Goal: Task Accomplishment & Management: Manage account settings

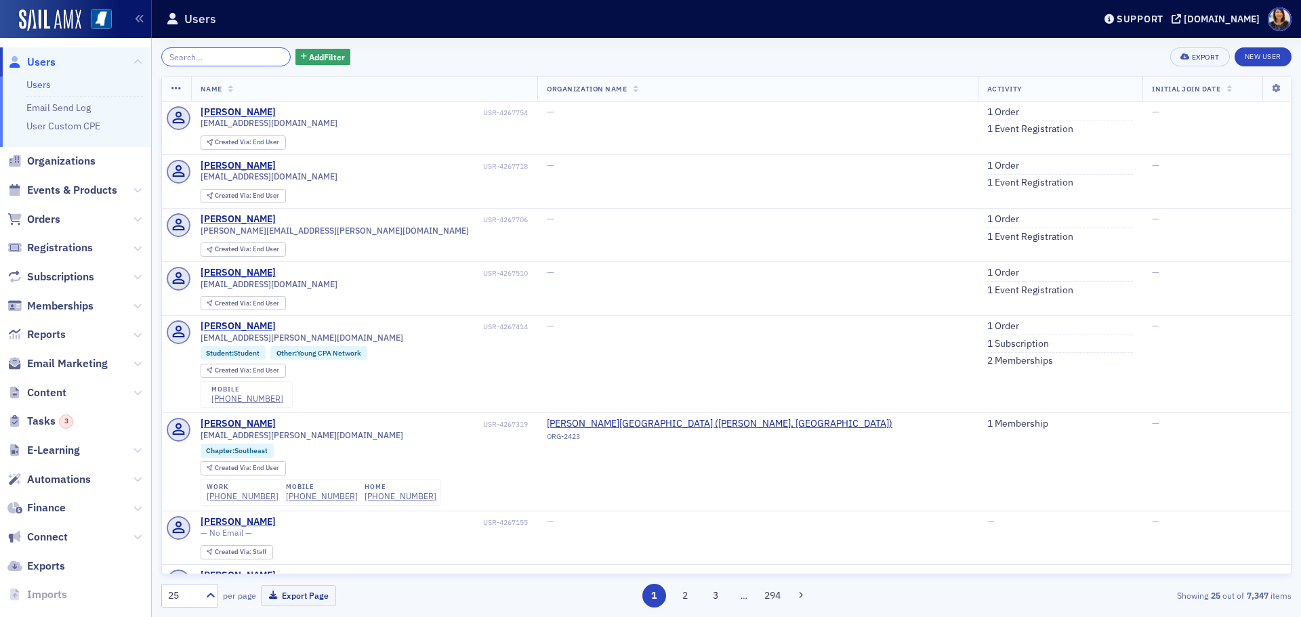
click at [203, 60] on input "search" at bounding box center [225, 56] width 129 height 19
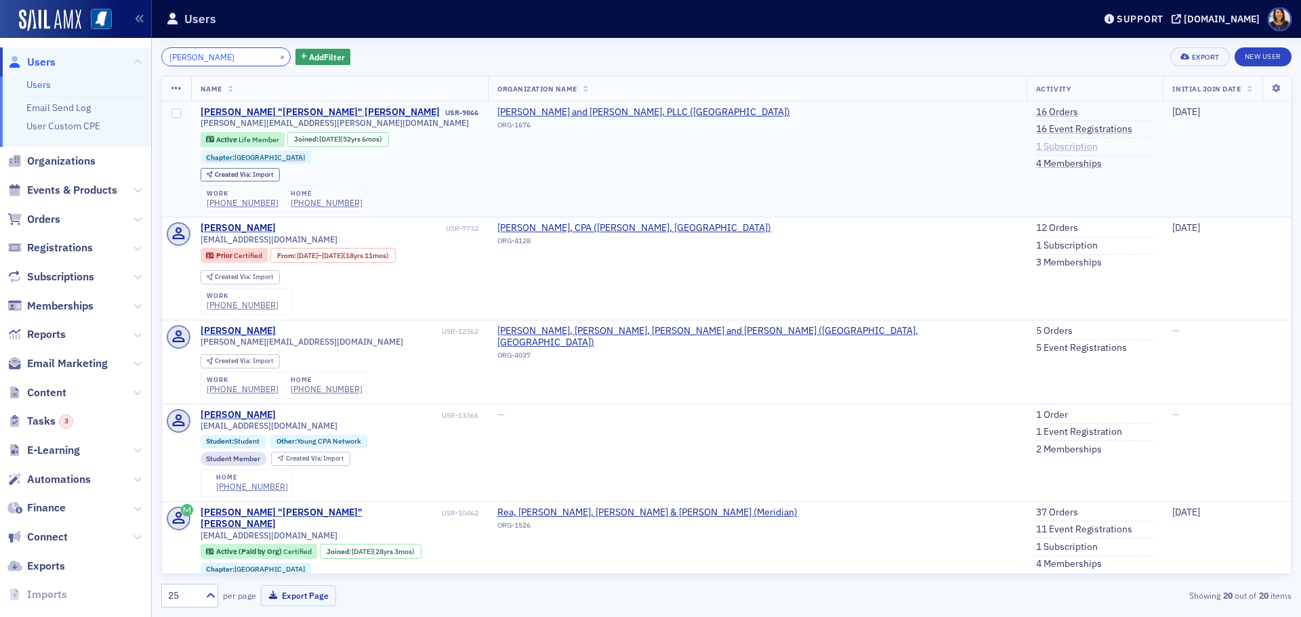
type input "[PERSON_NAME]"
click at [1036, 146] on link "1 Subscription" at bounding box center [1067, 147] width 62 height 12
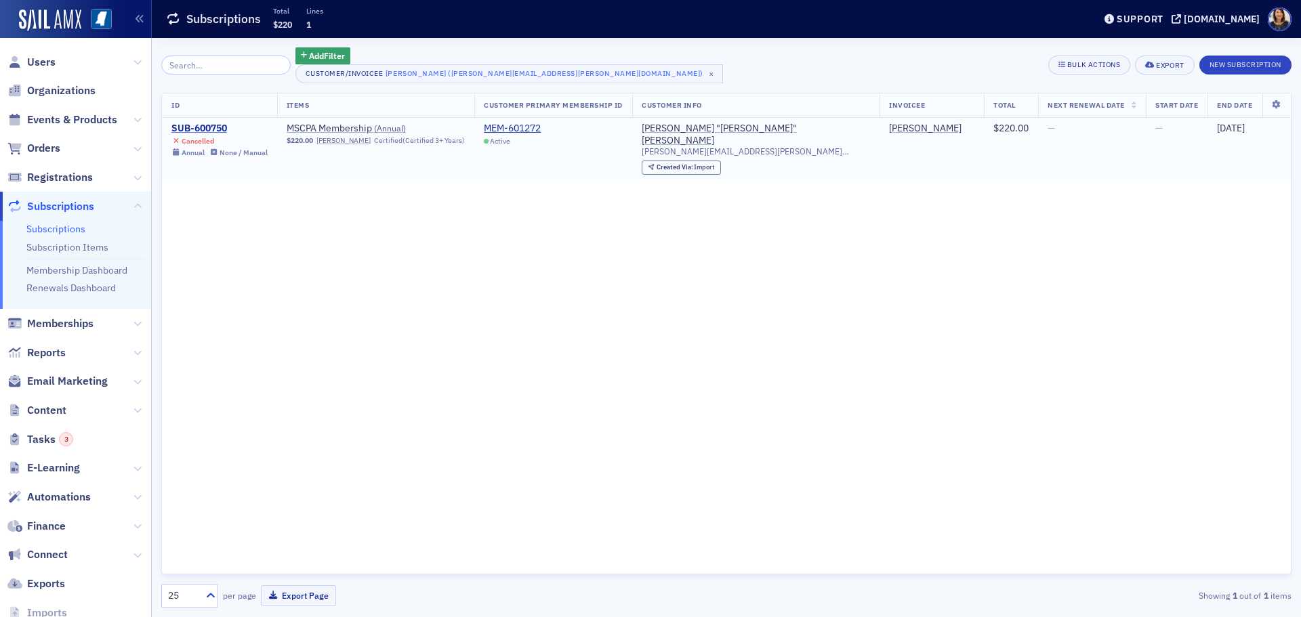
click at [200, 129] on div "SUB-600750" at bounding box center [219, 129] width 96 height 12
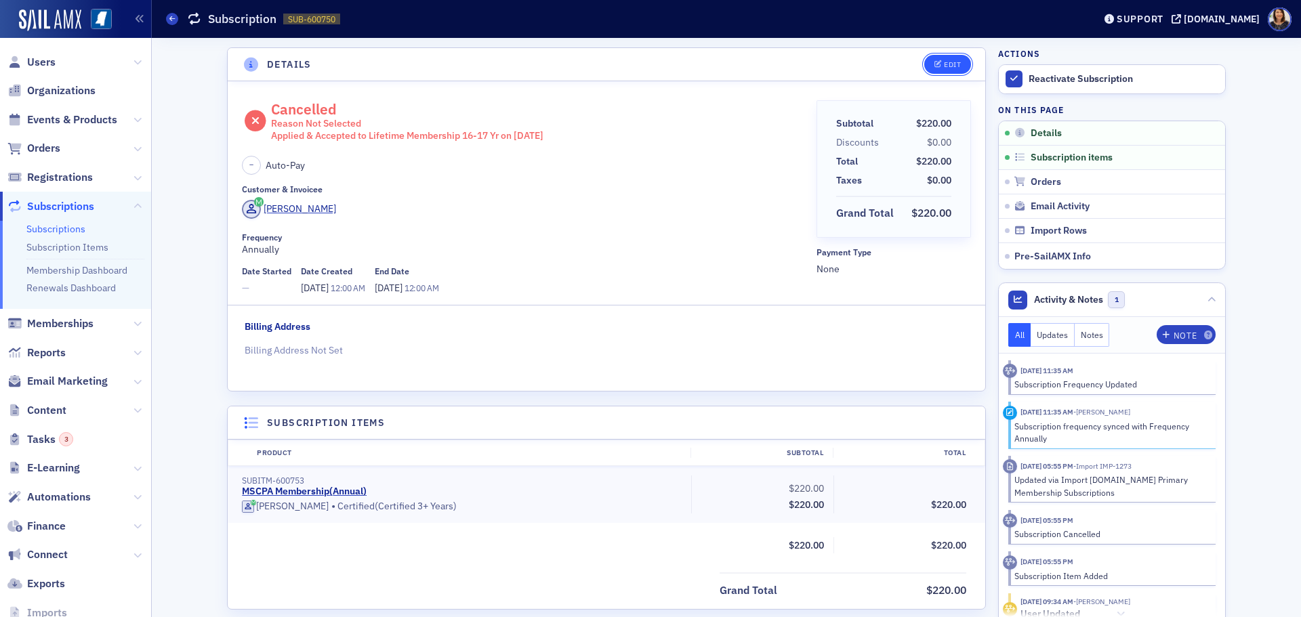
click at [941, 59] on button "Edit" at bounding box center [947, 64] width 47 height 19
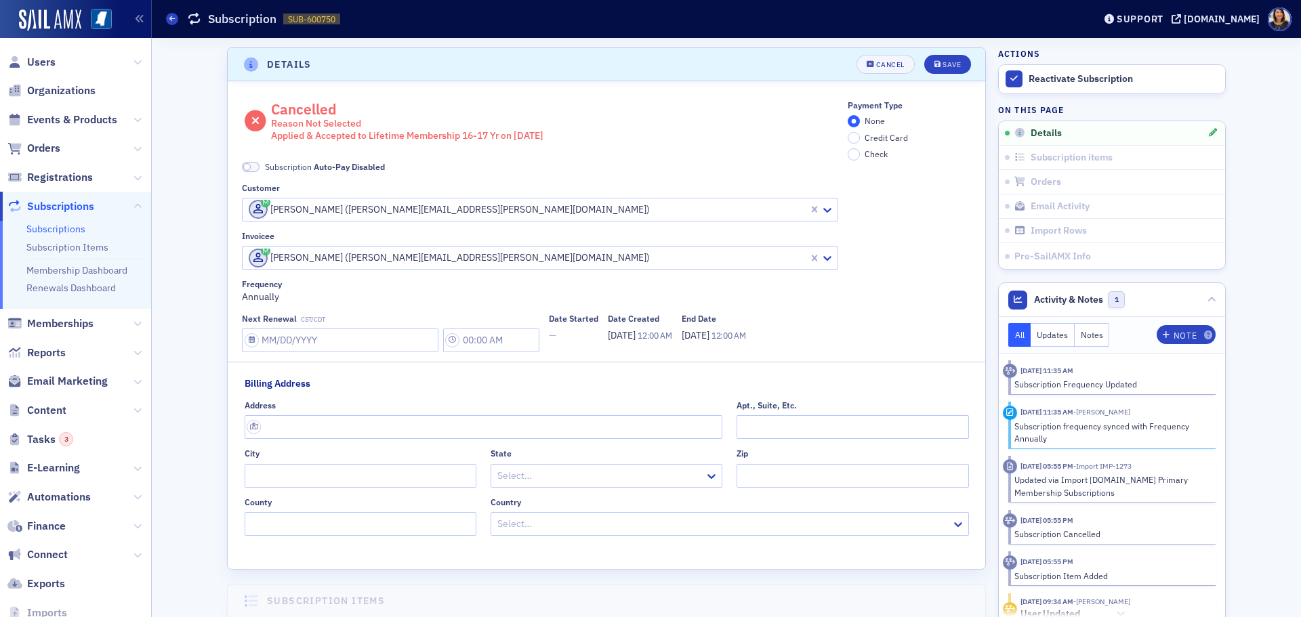
scroll to position [3, 0]
click at [867, 60] on icon "button" at bounding box center [871, 61] width 8 height 7
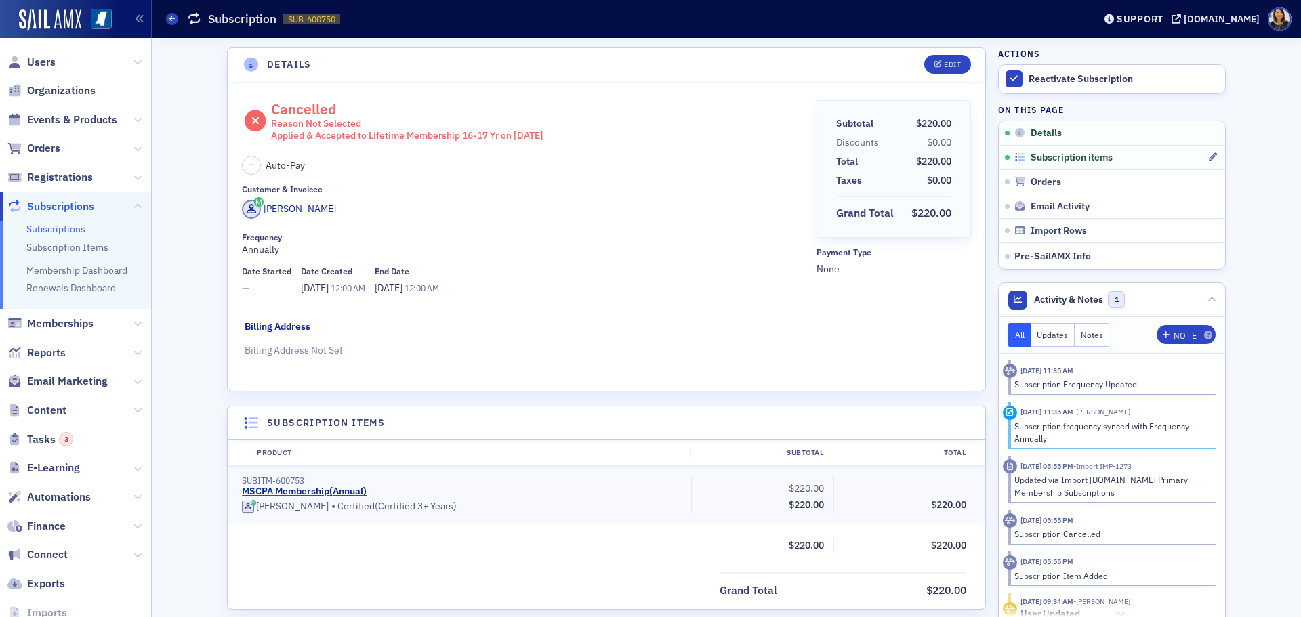
click at [1058, 157] on span "Subscription items" at bounding box center [1072, 158] width 82 height 12
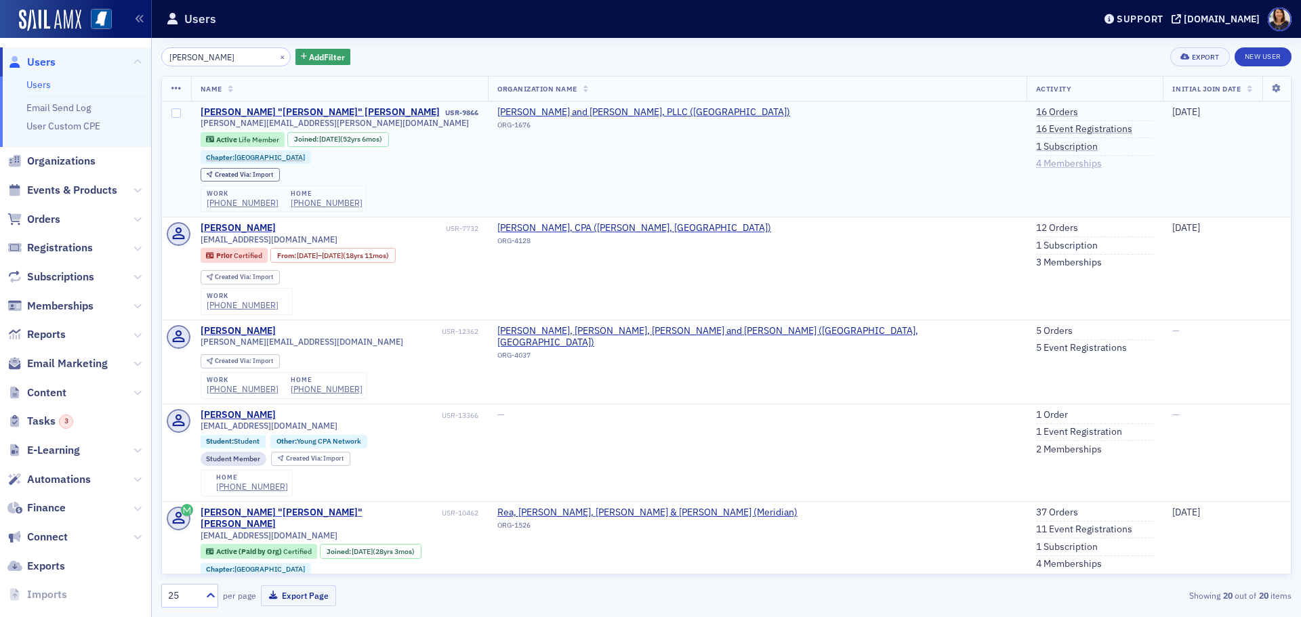
click at [1036, 161] on link "4 Memberships" at bounding box center [1069, 164] width 66 height 12
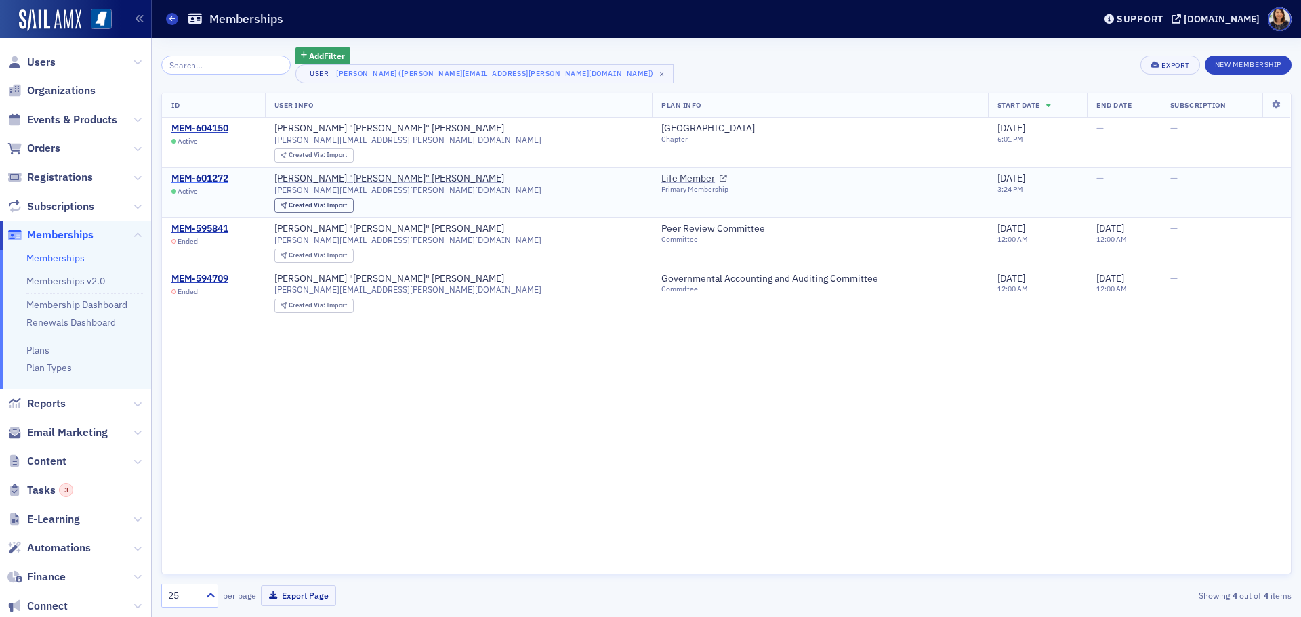
click at [206, 177] on div "MEM-601272" at bounding box center [199, 179] width 57 height 12
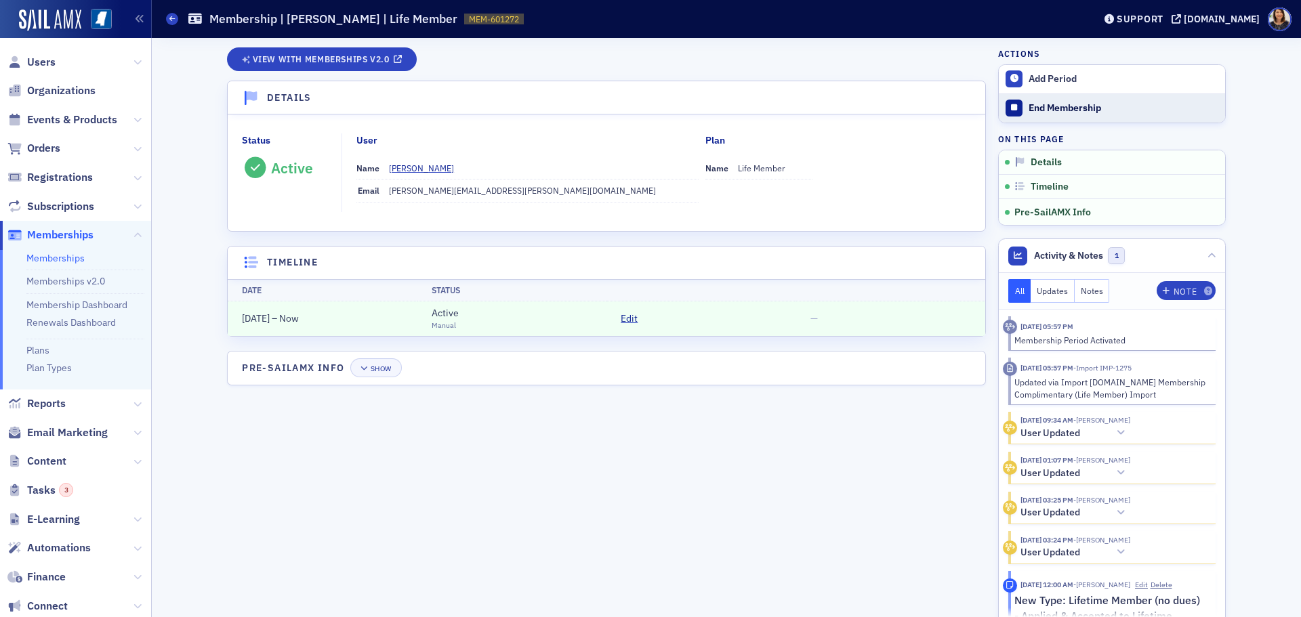
click at [1057, 103] on div "End Membership" at bounding box center [1124, 108] width 190 height 12
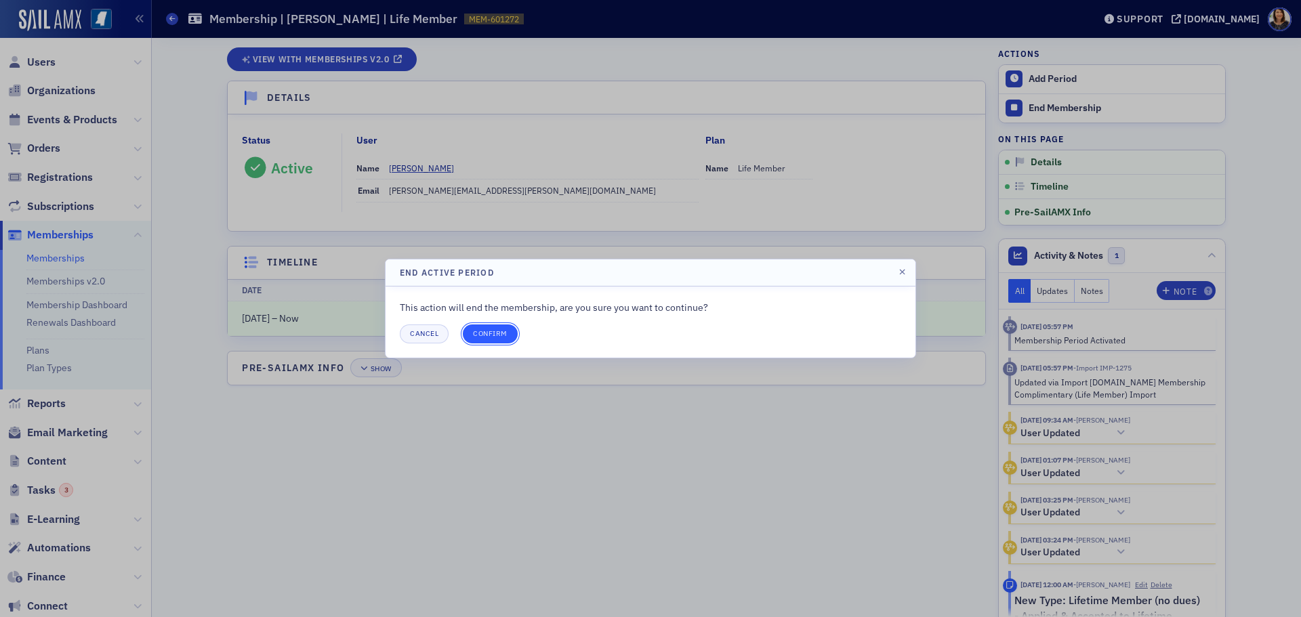
click at [489, 332] on button "Confirm" at bounding box center [490, 334] width 55 height 19
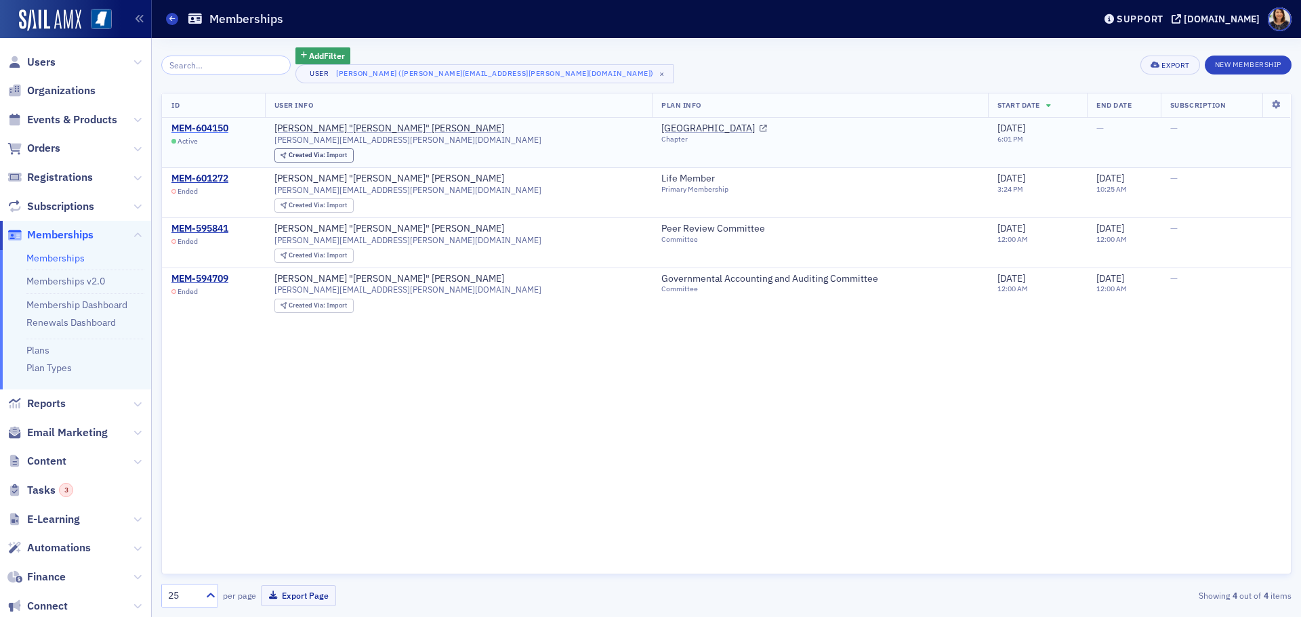
click at [200, 134] on div "MEM-604150" at bounding box center [199, 129] width 57 height 12
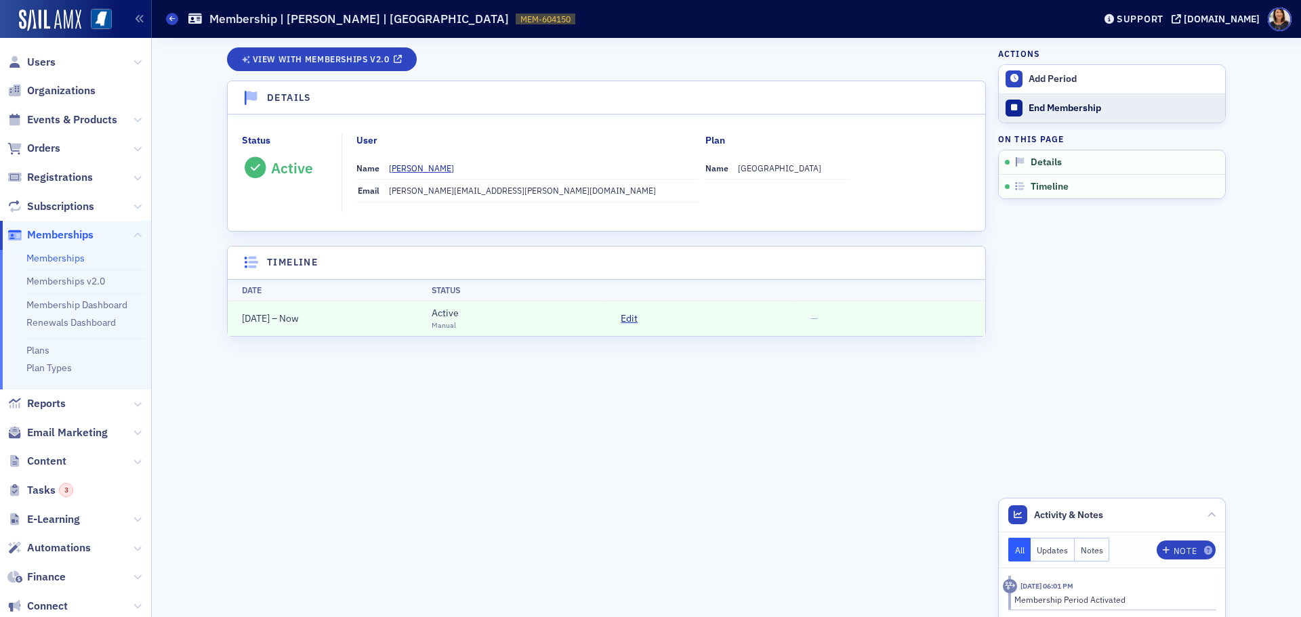
click at [1054, 103] on div "End Membership" at bounding box center [1124, 108] width 190 height 12
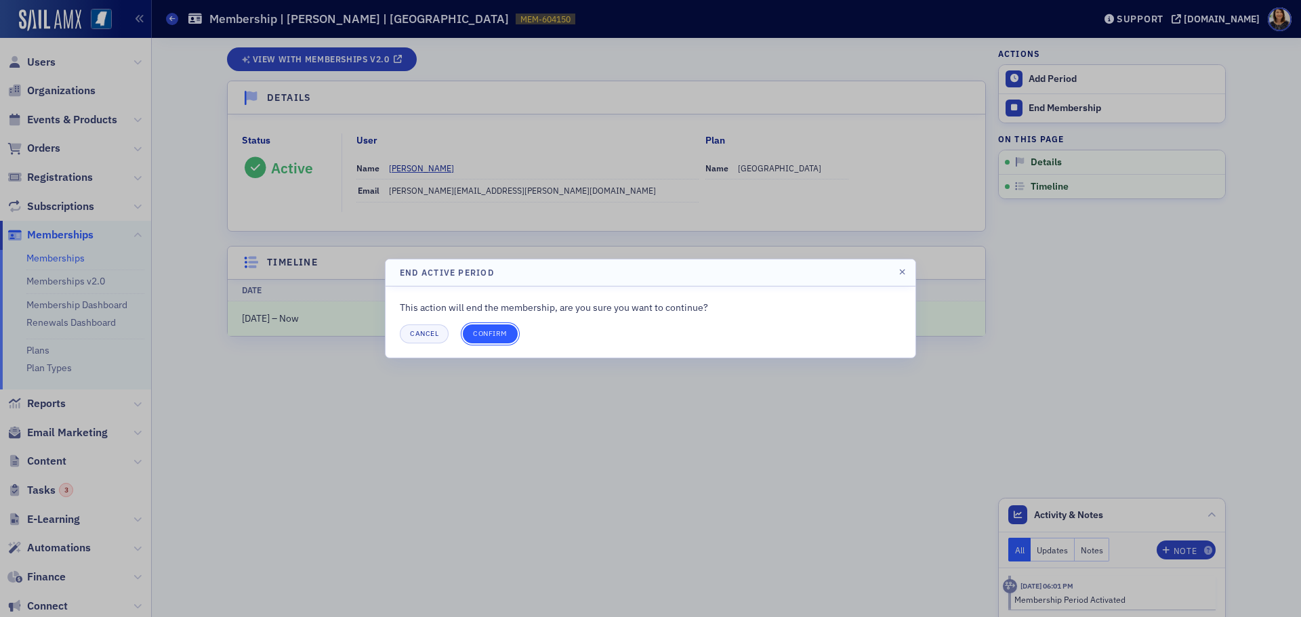
click at [501, 331] on button "Confirm" at bounding box center [490, 334] width 55 height 19
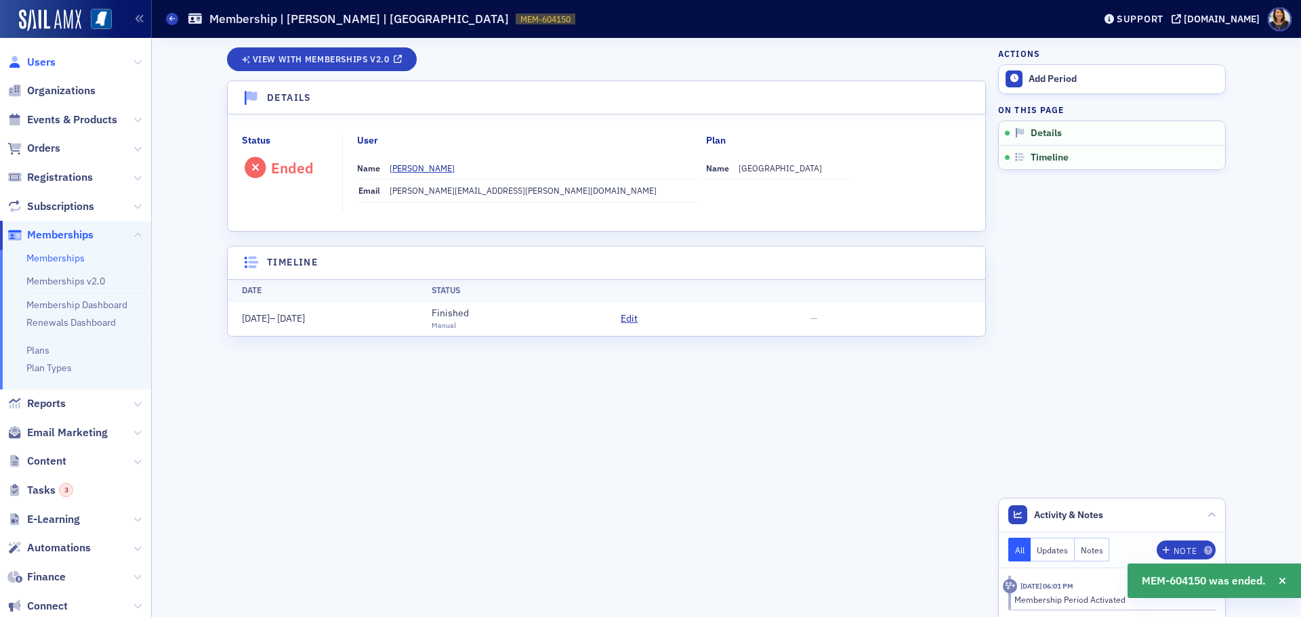
click at [36, 60] on span "Users" at bounding box center [41, 62] width 28 height 15
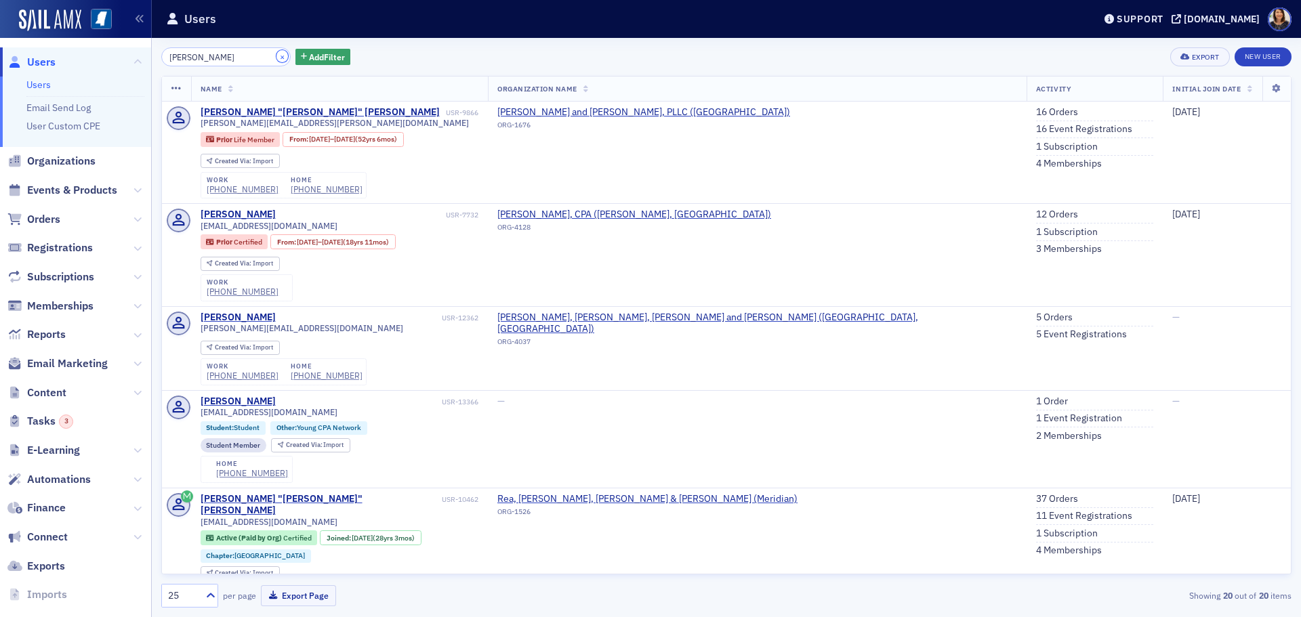
click at [276, 56] on button "×" at bounding box center [282, 56] width 12 height 12
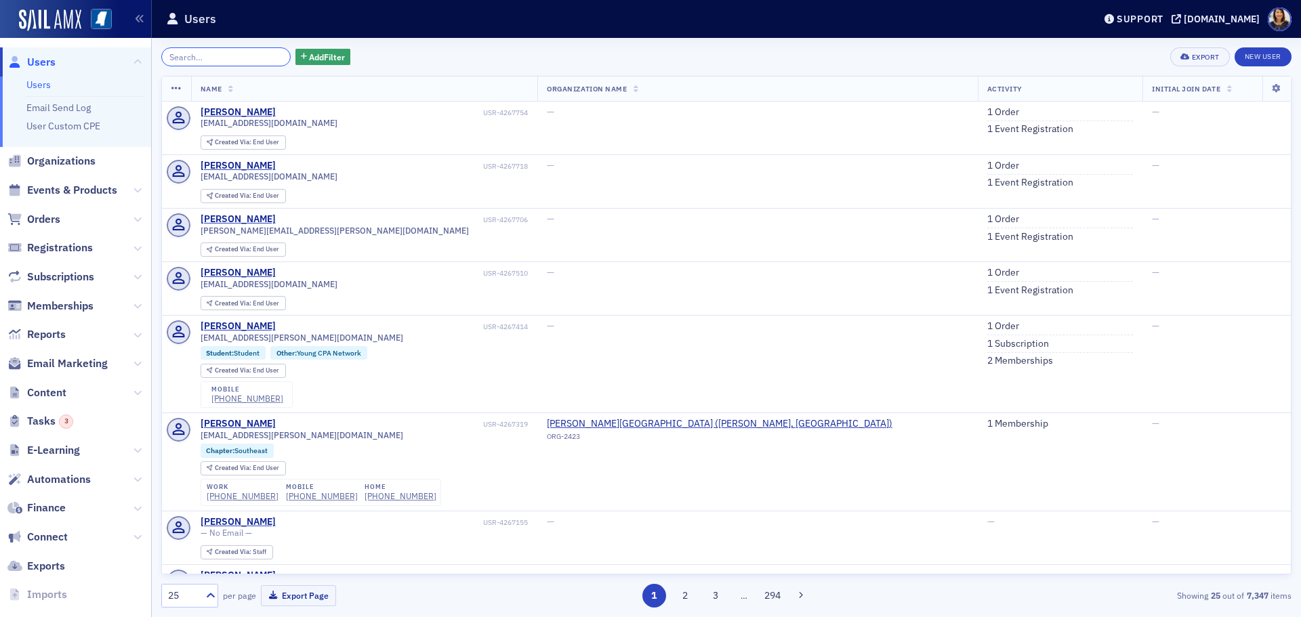
click at [230, 56] on input "search" at bounding box center [225, 56] width 129 height 19
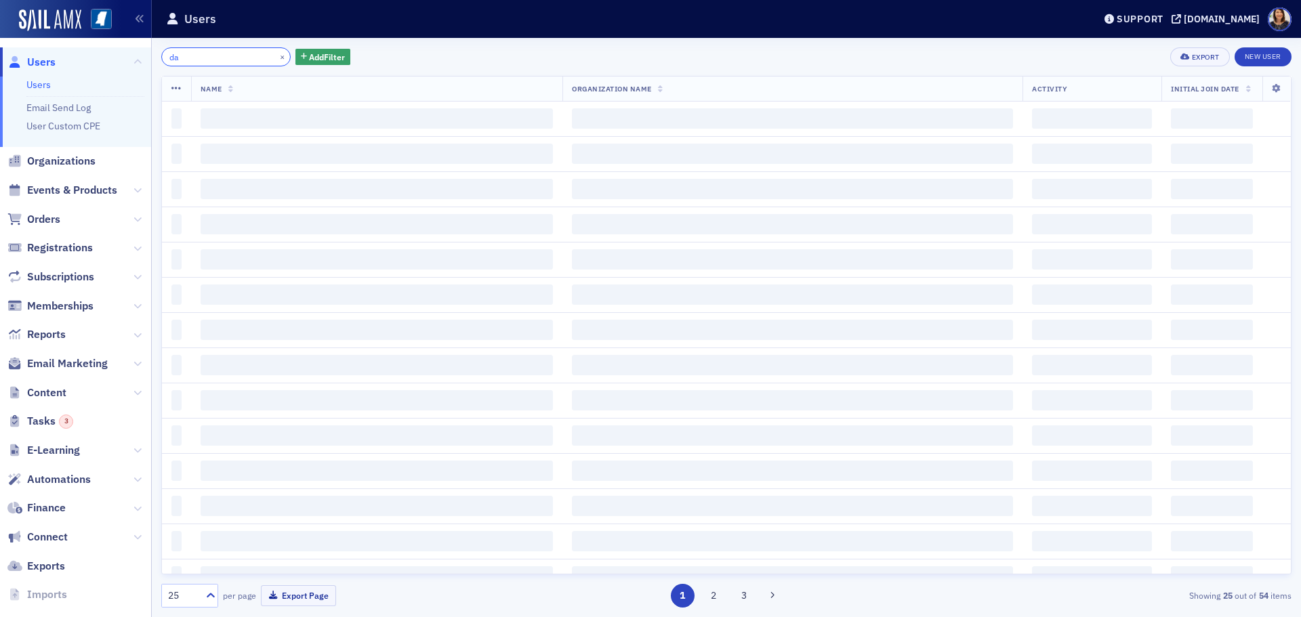
type input "d"
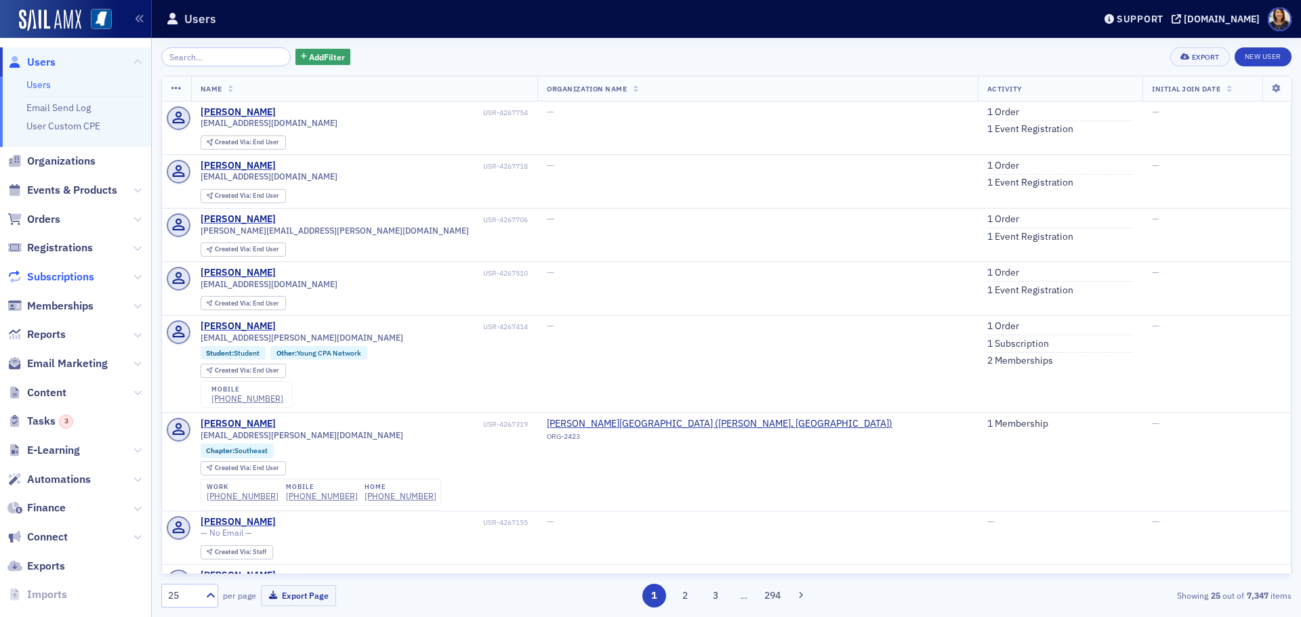
click at [48, 275] on span "Subscriptions" at bounding box center [60, 277] width 67 height 15
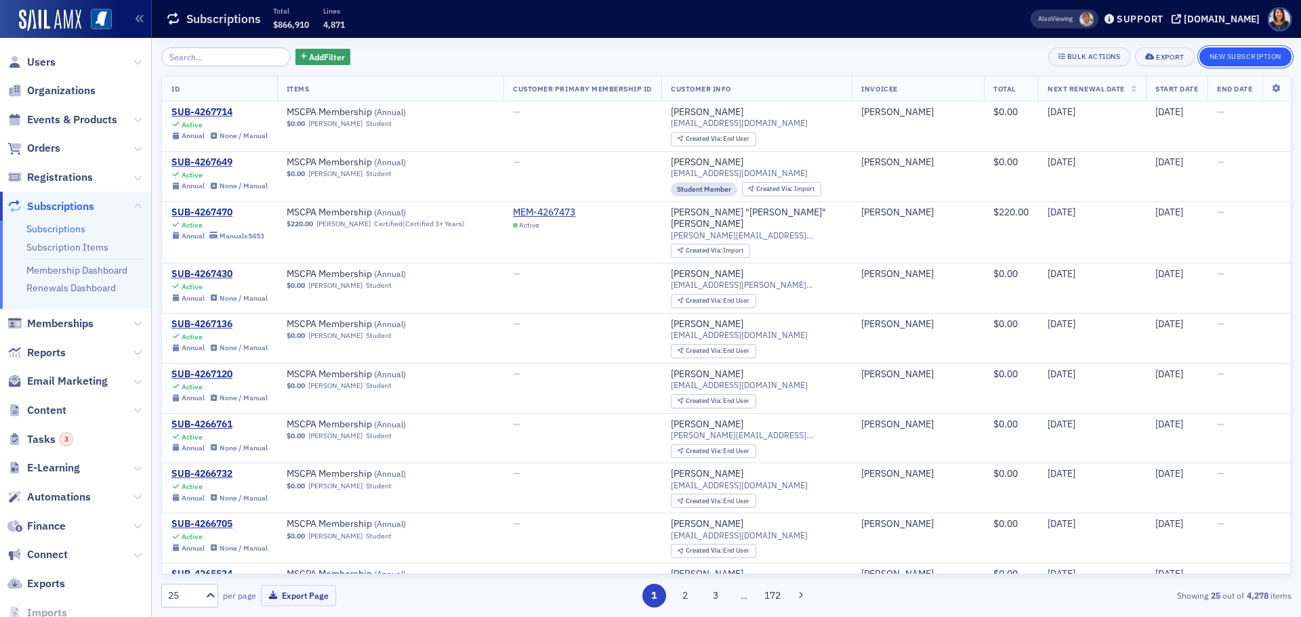
click at [1243, 54] on button "New Subscription" at bounding box center [1246, 56] width 92 height 19
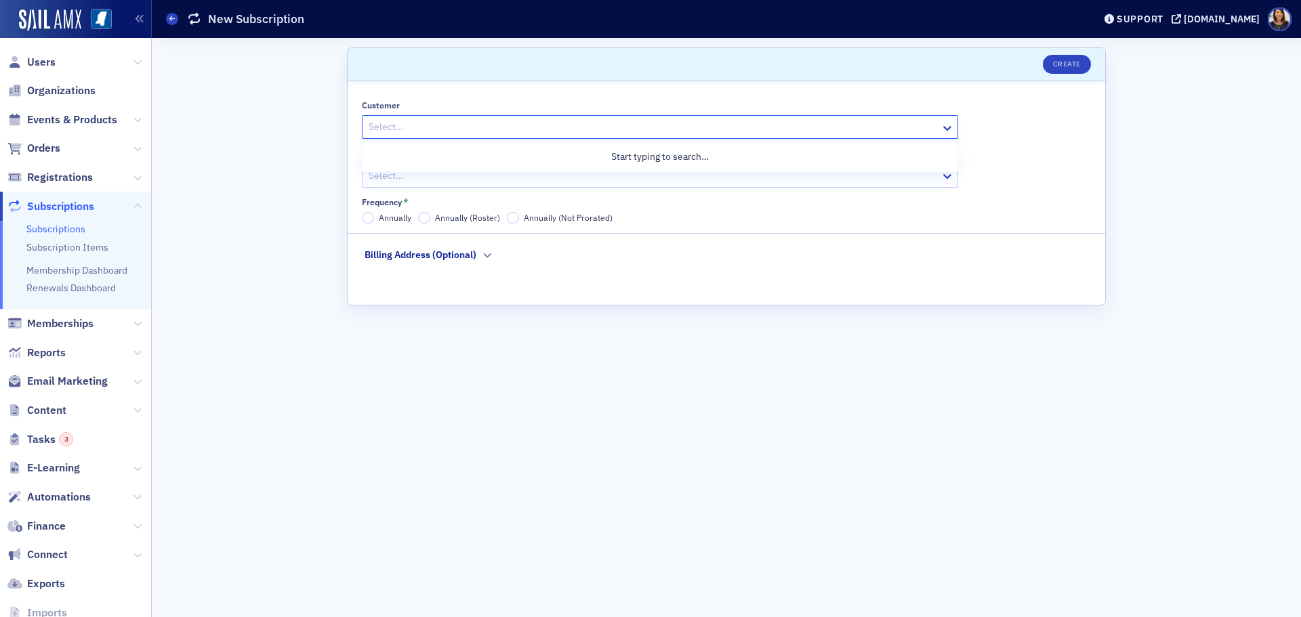
click at [544, 123] on div at bounding box center [653, 127] width 572 height 17
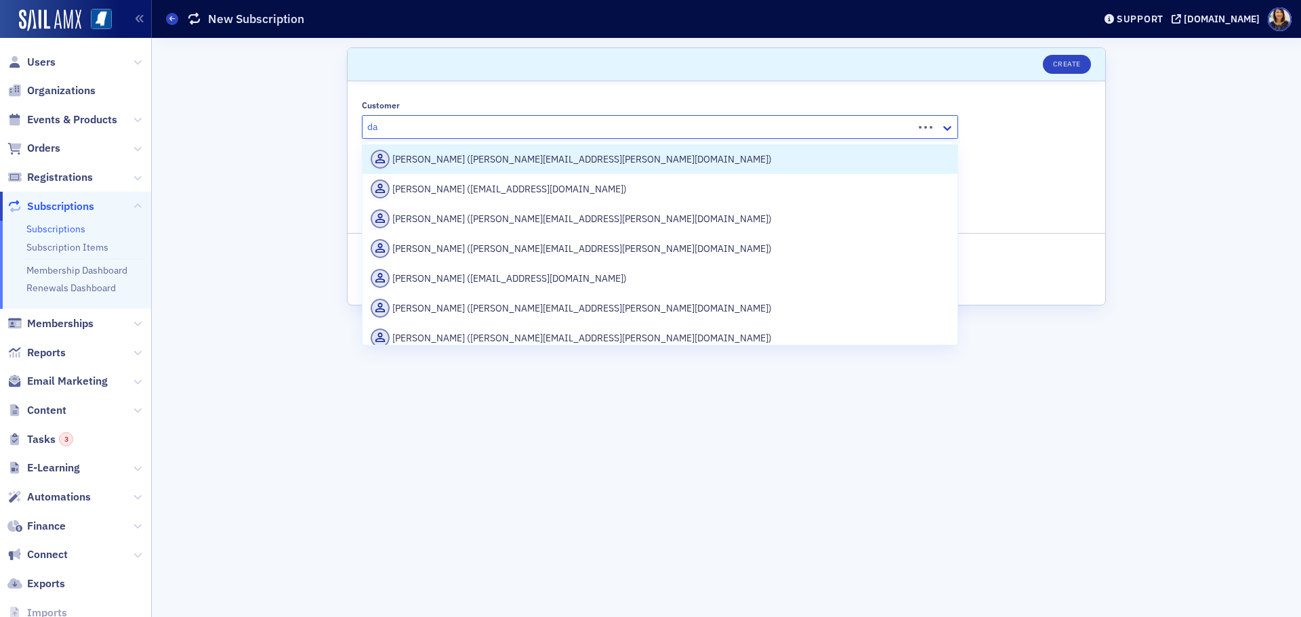
type input "d"
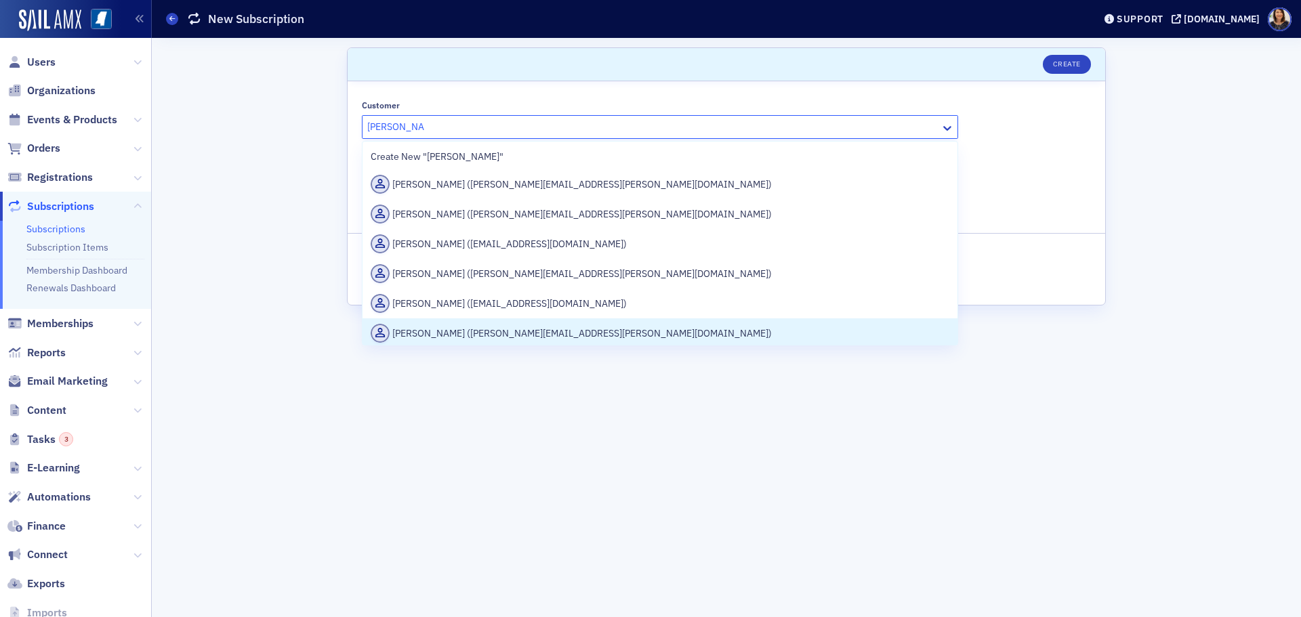
type input "[PERSON_NAME]"
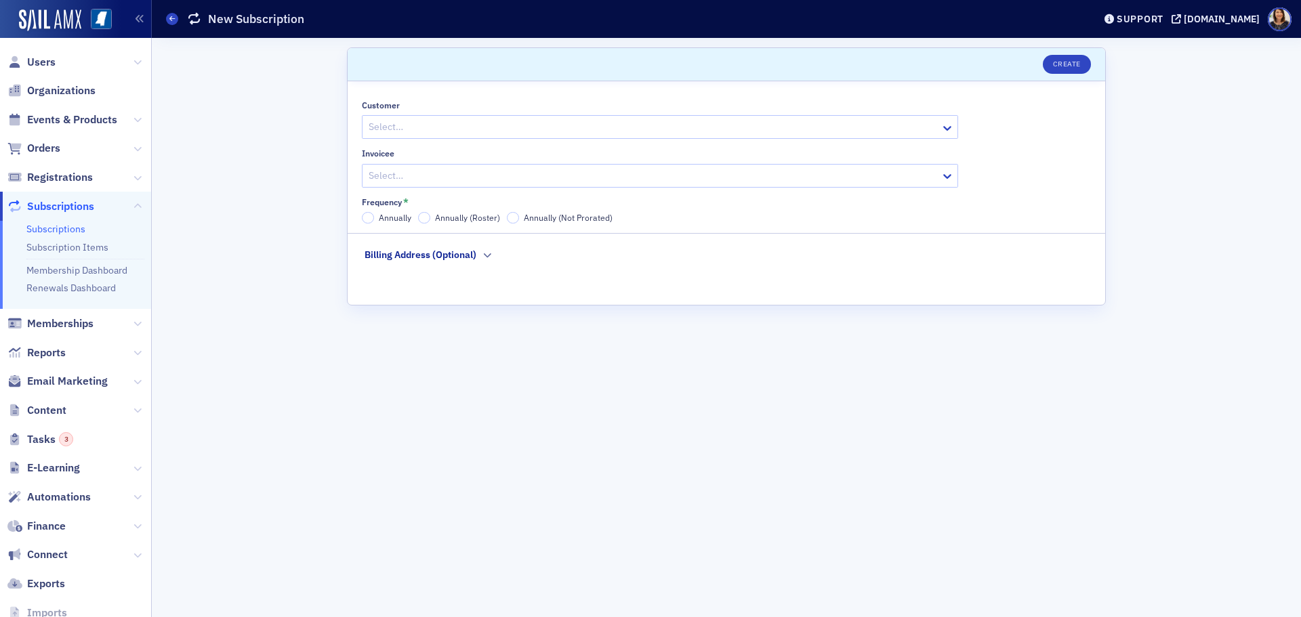
click at [480, 375] on form "Scroll to Create Customer Select… Invoicee Select… Frequency * Annually Annuall…" at bounding box center [726, 327] width 759 height 560
click at [459, 124] on div at bounding box center [653, 127] width 572 height 17
click at [434, 123] on div at bounding box center [653, 127] width 572 height 17
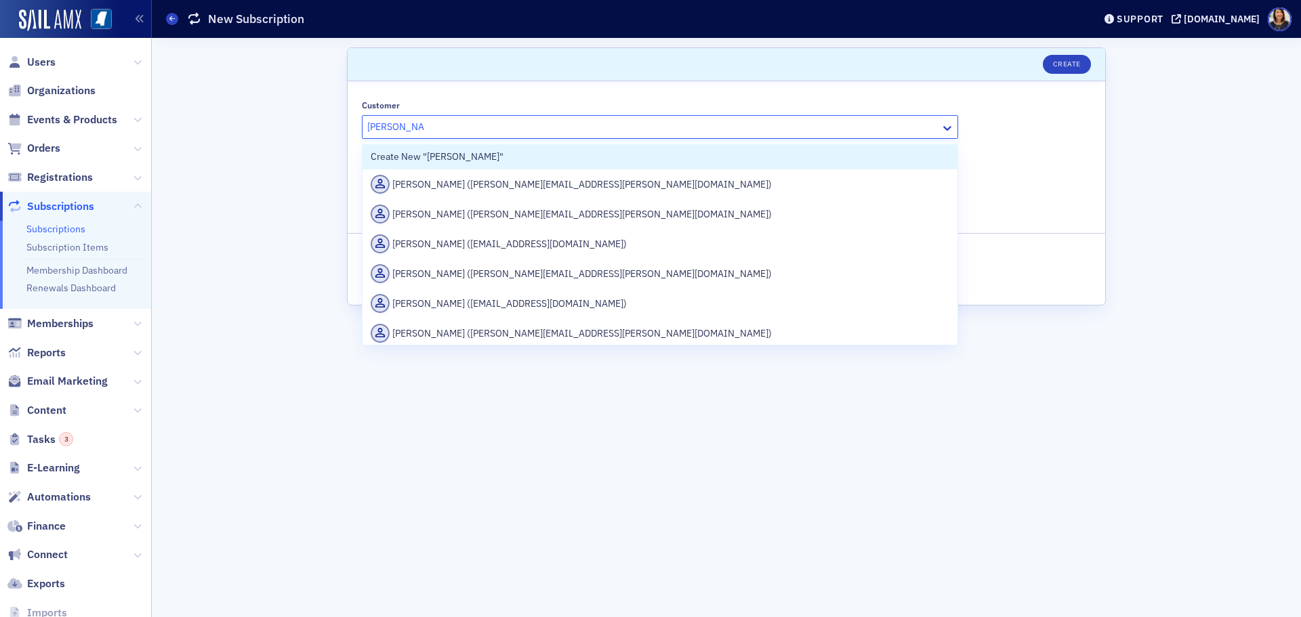
type input "[PERSON_NAME]"
click at [1095, 182] on div "Customer 51 results available for search term [PERSON_NAME]. Use Up and Down to…" at bounding box center [727, 193] width 758 height 224
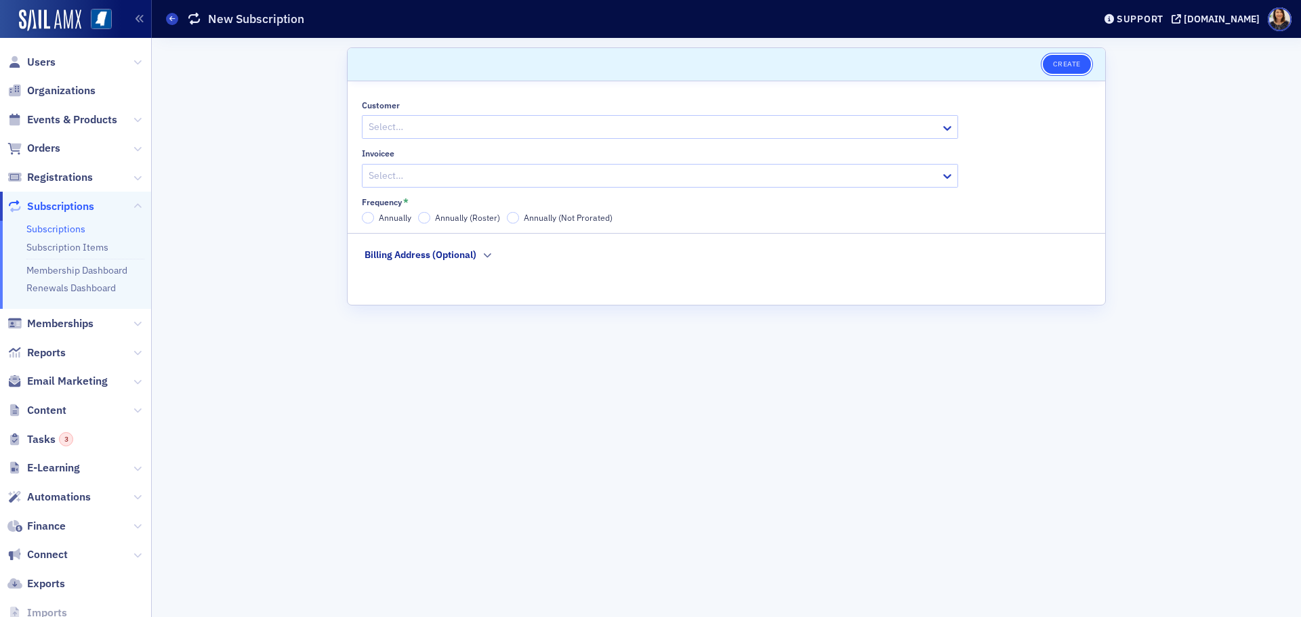
click at [1060, 62] on button "Create" at bounding box center [1067, 64] width 48 height 19
click at [365, 211] on div "Frequency * Annually Annually (Roster) Annually (Not Prorated)" at bounding box center [660, 210] width 596 height 27
click at [366, 220] on input "Annually" at bounding box center [368, 218] width 12 height 12
click at [1061, 60] on button "Create" at bounding box center [1067, 64] width 48 height 19
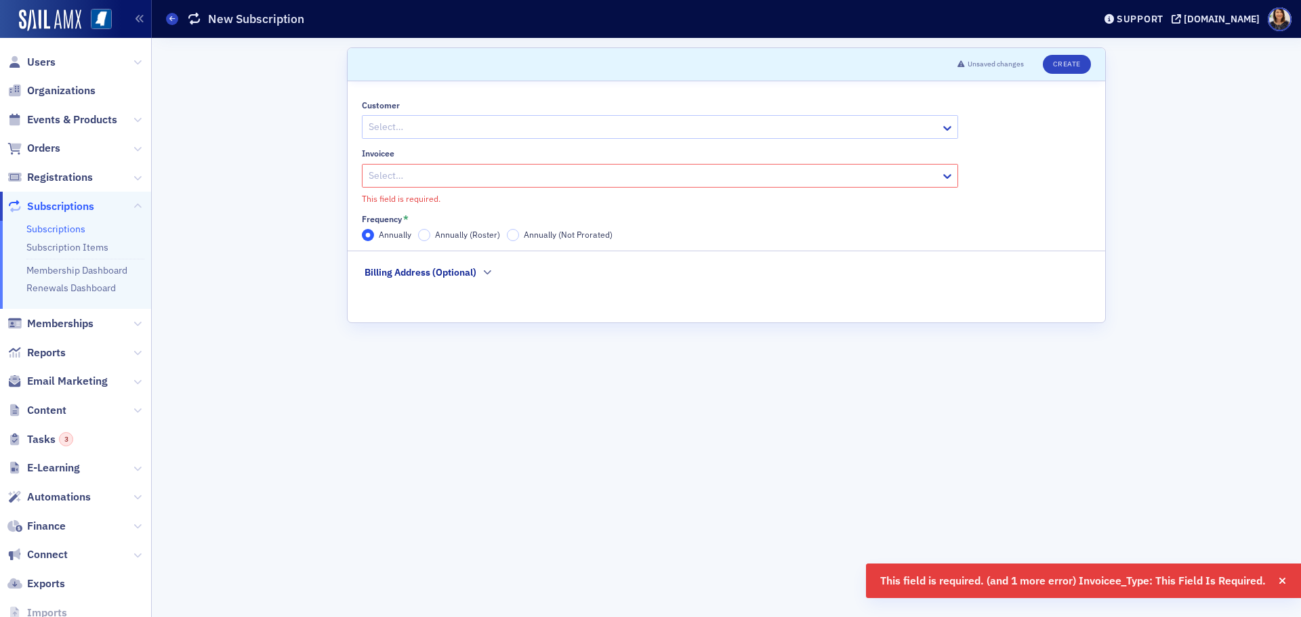
click at [569, 115] on div "Customer Select…" at bounding box center [660, 119] width 596 height 39
click at [550, 123] on div at bounding box center [653, 127] width 572 height 17
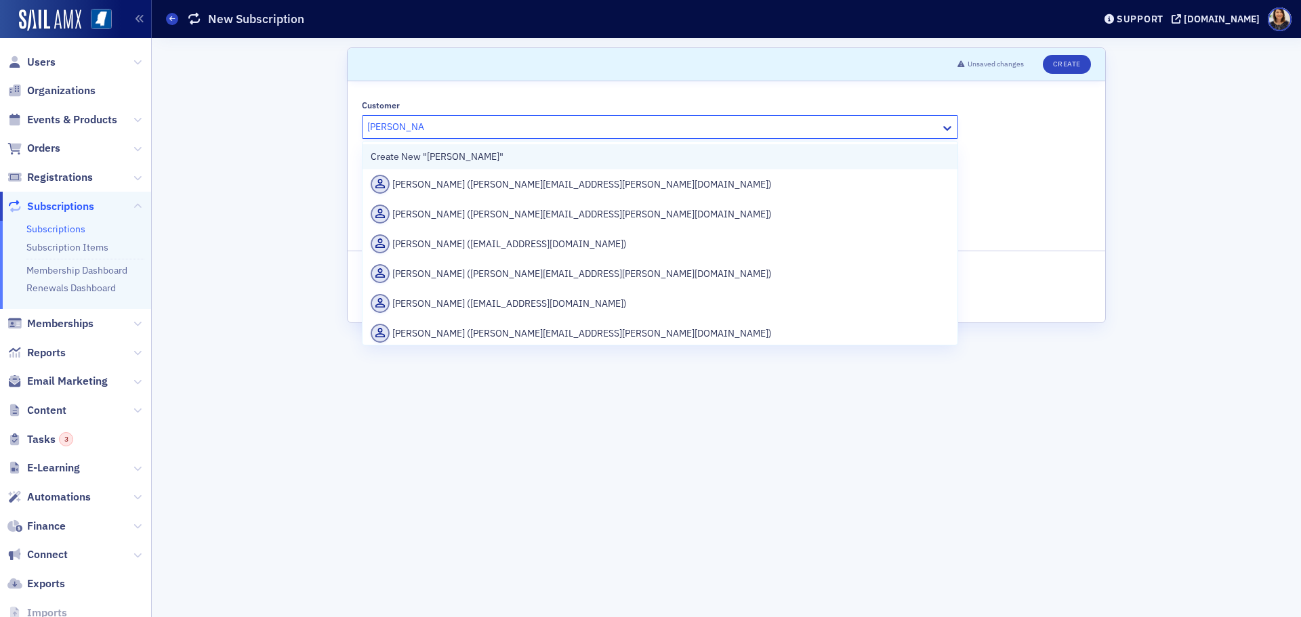
click at [641, 163] on div "Create New "[PERSON_NAME]"" at bounding box center [660, 157] width 579 height 14
type input "[PERSON_NAME]"
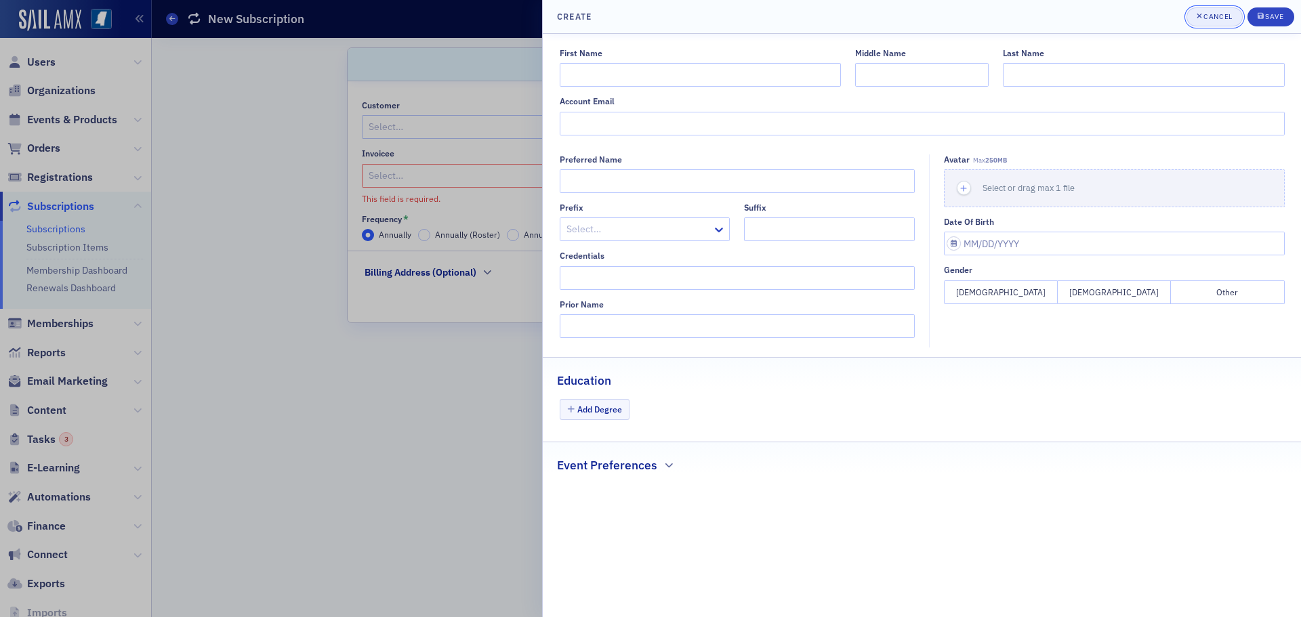
click at [1231, 25] on button "Cancel" at bounding box center [1215, 16] width 56 height 19
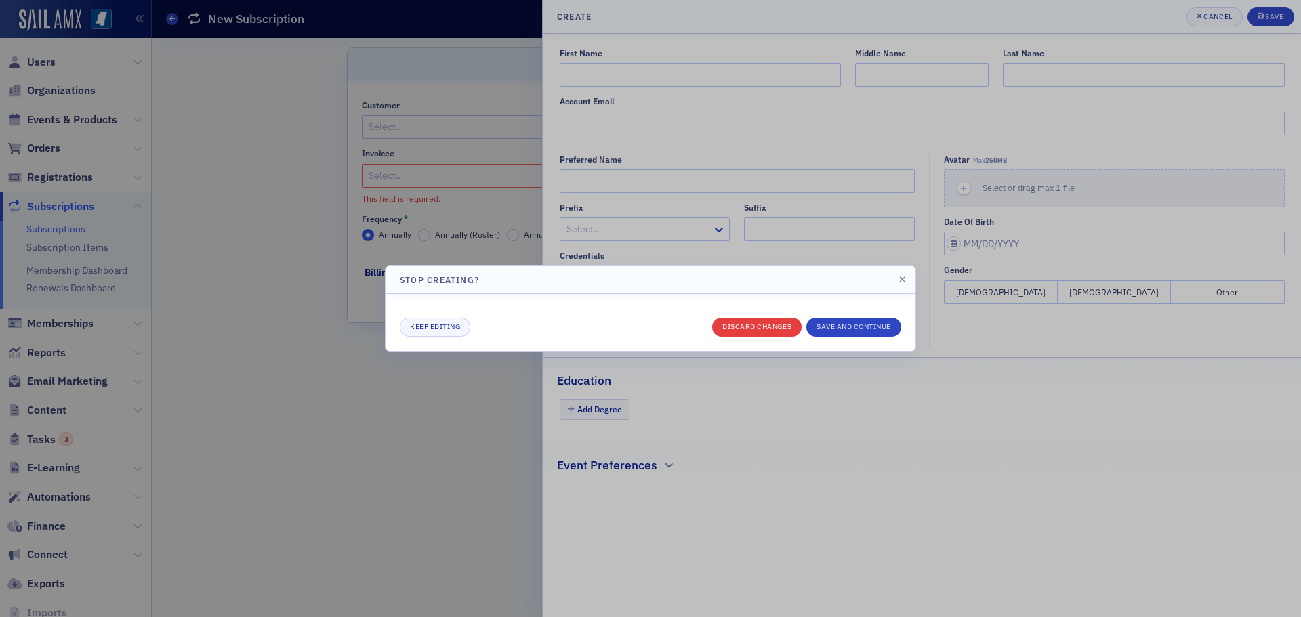
drag, startPoint x: 802, startPoint y: 330, endPoint x: 787, endPoint y: 335, distance: 16.3
click at [800, 331] on div "Keep editing Discard changes Save and continue" at bounding box center [650, 327] width 501 height 19
click at [787, 335] on button "Discard changes" at bounding box center [756, 327] width 89 height 19
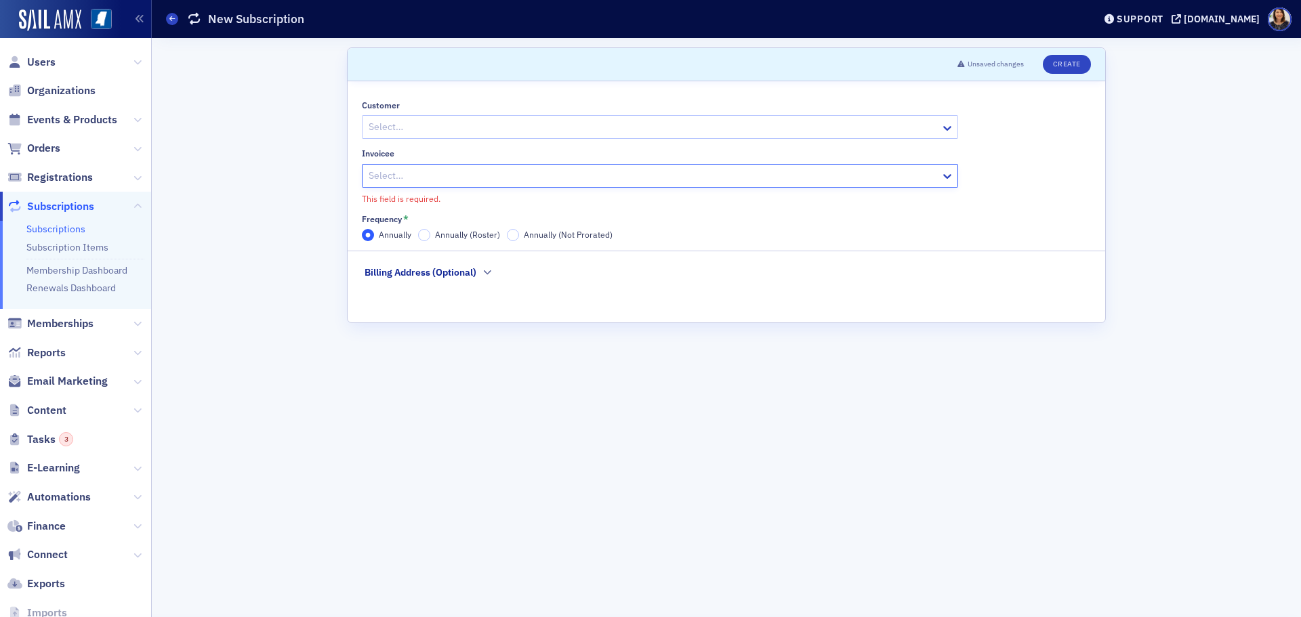
click at [594, 184] on div at bounding box center [653, 175] width 572 height 17
click at [950, 128] on icon at bounding box center [948, 128] width 14 height 14
click at [947, 129] on icon at bounding box center [947, 128] width 8 height 5
click at [370, 233] on input "Annually" at bounding box center [368, 235] width 12 height 12
click at [57, 173] on span "Registrations" at bounding box center [60, 177] width 66 height 15
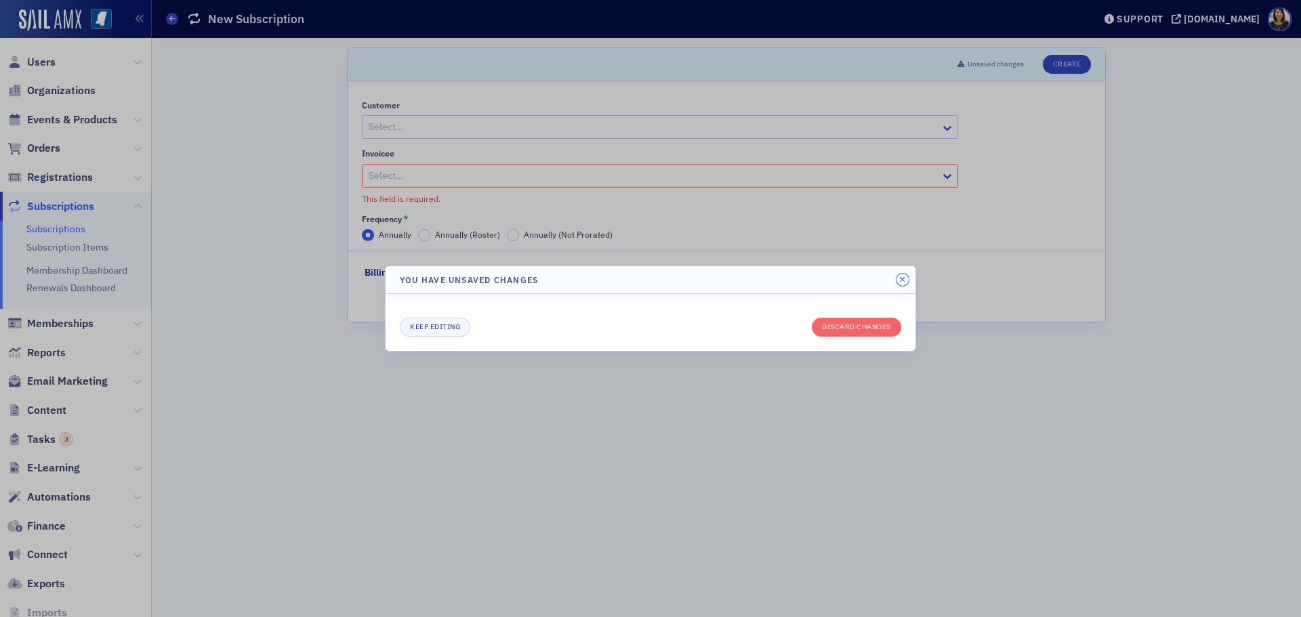
click at [901, 278] on icon "button" at bounding box center [902, 280] width 6 height 8
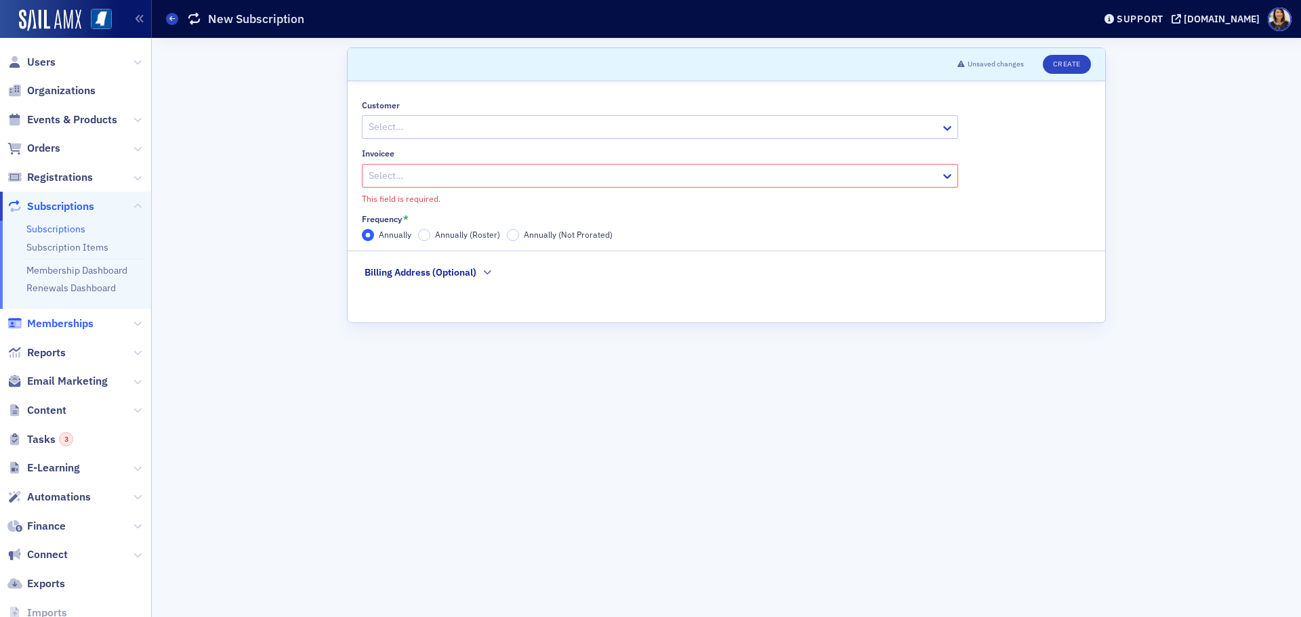
click at [56, 322] on span "Memberships" at bounding box center [60, 323] width 66 height 15
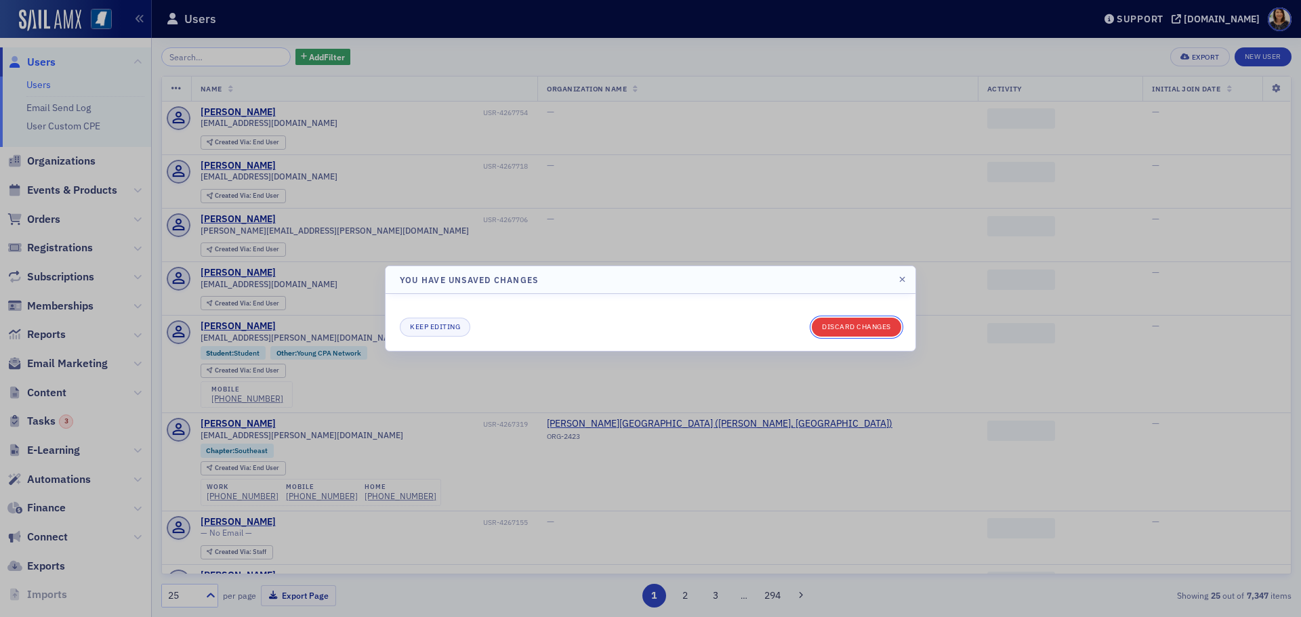
click at [827, 322] on button "Discard changes" at bounding box center [856, 327] width 89 height 19
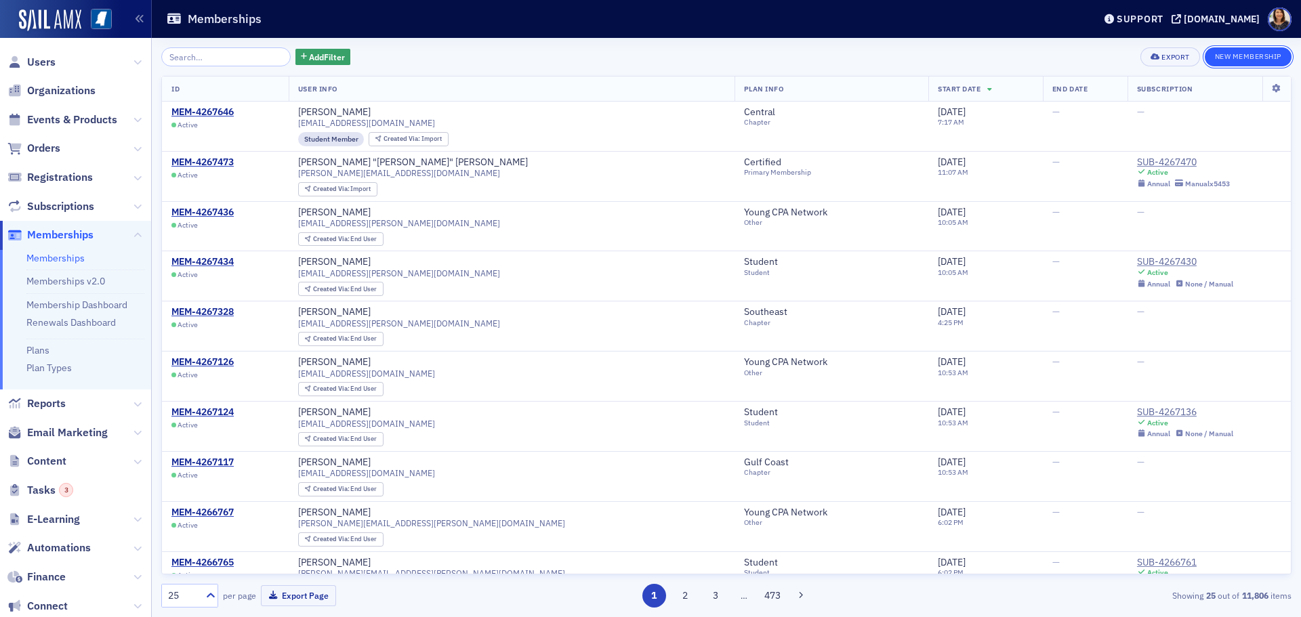
click at [1265, 57] on button "New Membership" at bounding box center [1248, 56] width 87 height 19
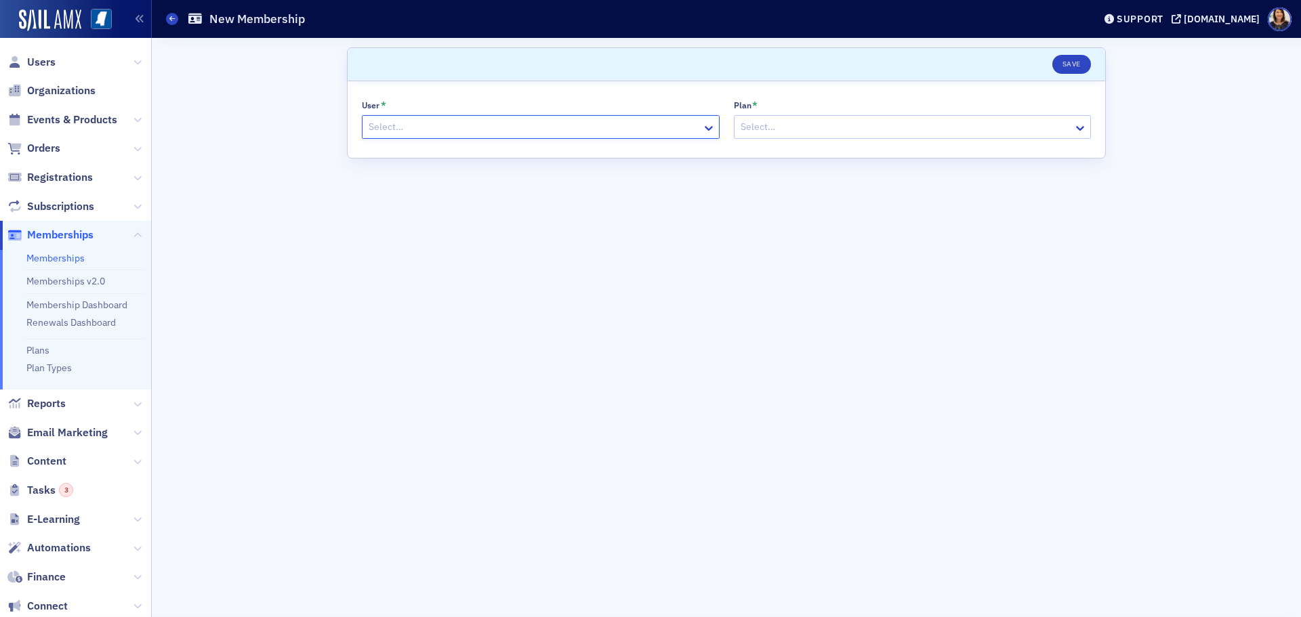
click at [562, 122] on div at bounding box center [533, 127] width 333 height 17
type input "[PERSON_NAME]"
click at [815, 124] on div at bounding box center [905, 127] width 333 height 17
type input "st"
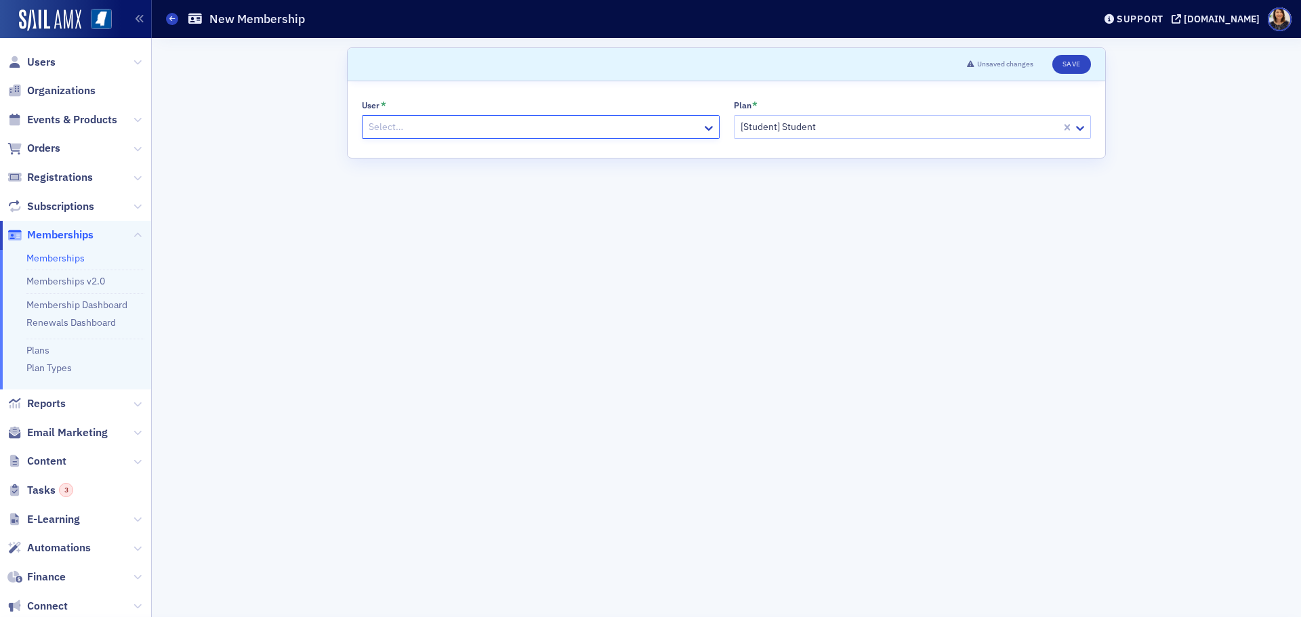
click at [687, 131] on div at bounding box center [533, 127] width 333 height 17
click at [640, 133] on div at bounding box center [533, 127] width 333 height 17
type input "[PERSON_NAME]"
drag, startPoint x: 1077, startPoint y: 60, endPoint x: 528, endPoint y: 177, distance: 561.3
click at [619, 205] on form "Scroll to Unsaved changes Save User * Select… Plan * [Student] Student" at bounding box center [726, 327] width 759 height 560
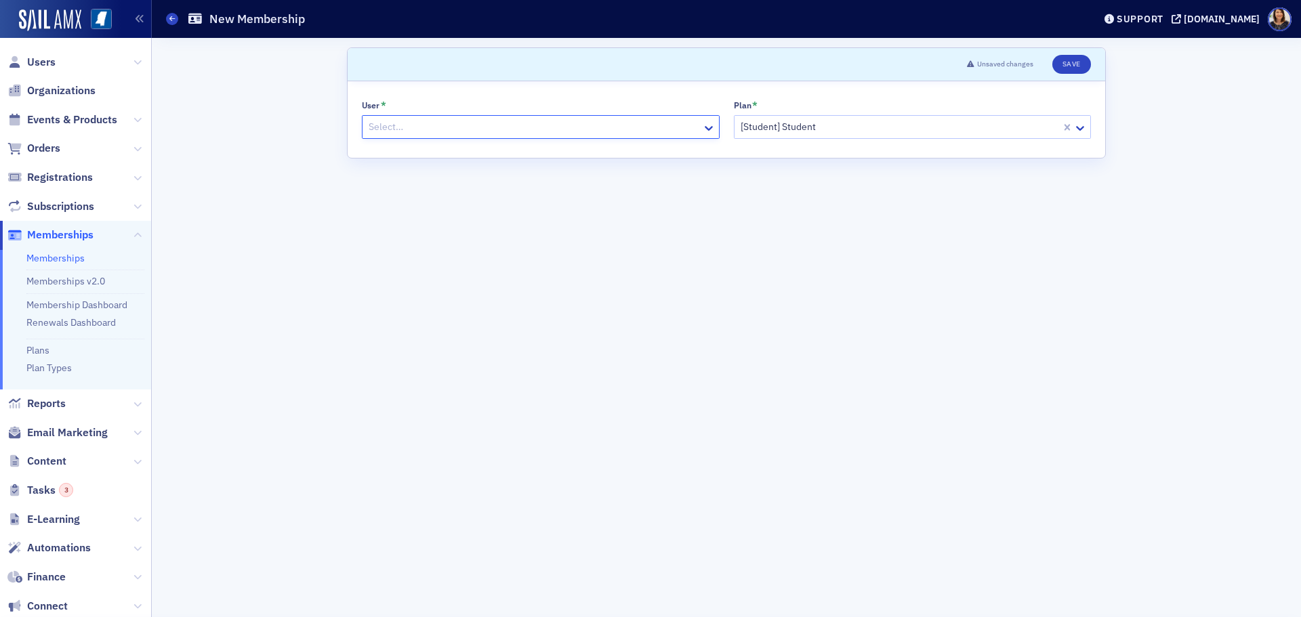
click at [560, 132] on div at bounding box center [533, 127] width 333 height 17
click at [492, 117] on div "Select…" at bounding box center [533, 127] width 340 height 20
type input "[PERSON_NAME]"
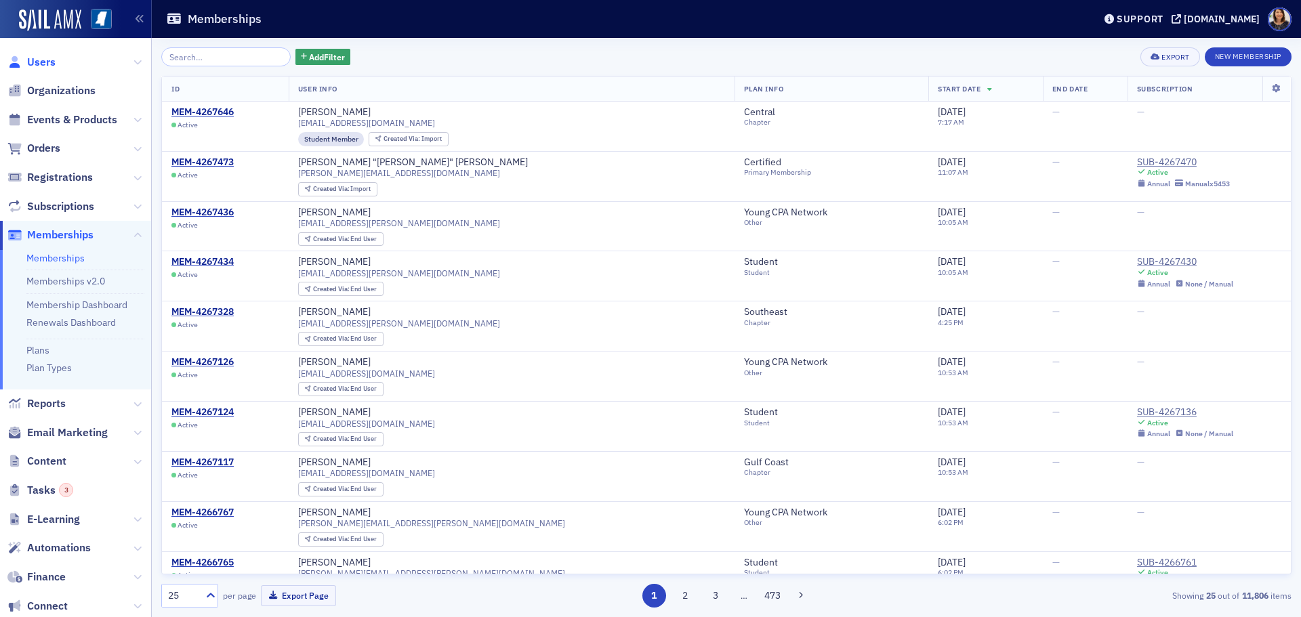
click at [35, 66] on span "Users" at bounding box center [41, 62] width 28 height 15
